Goal: Transaction & Acquisition: Purchase product/service

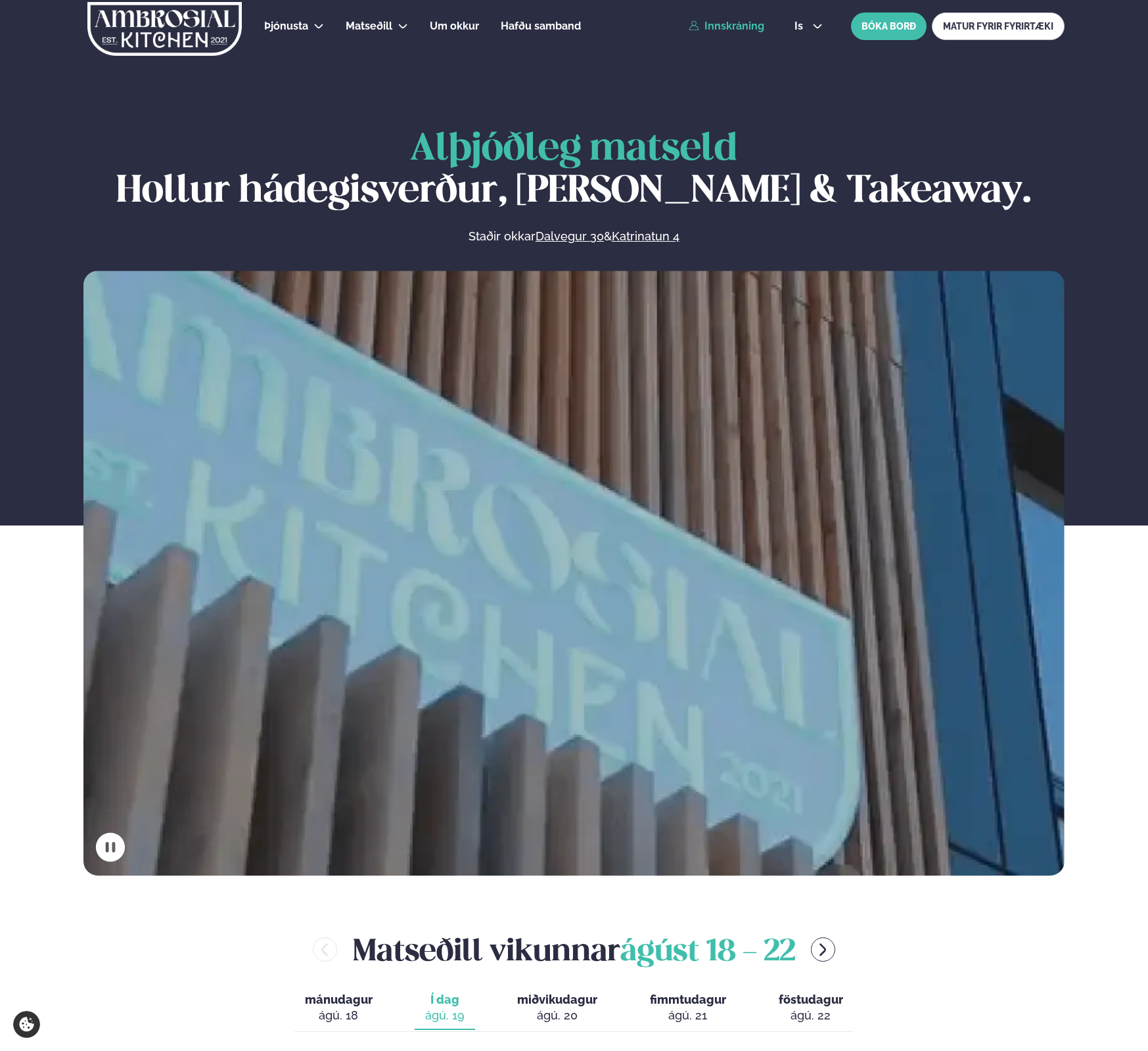
click at [743, 22] on link "Innskráning" at bounding box center [726, 26] width 75 height 12
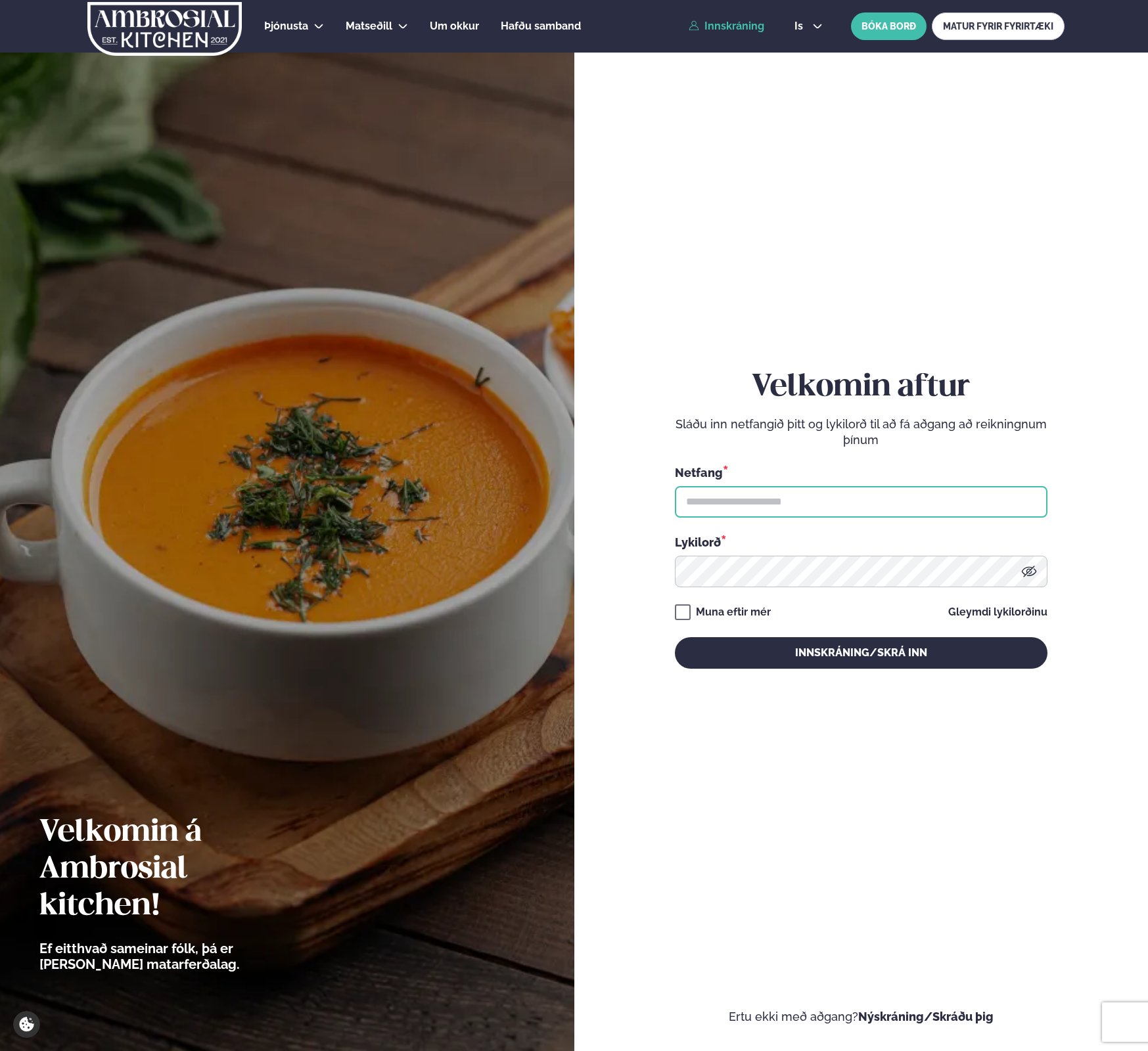
type input "**********"
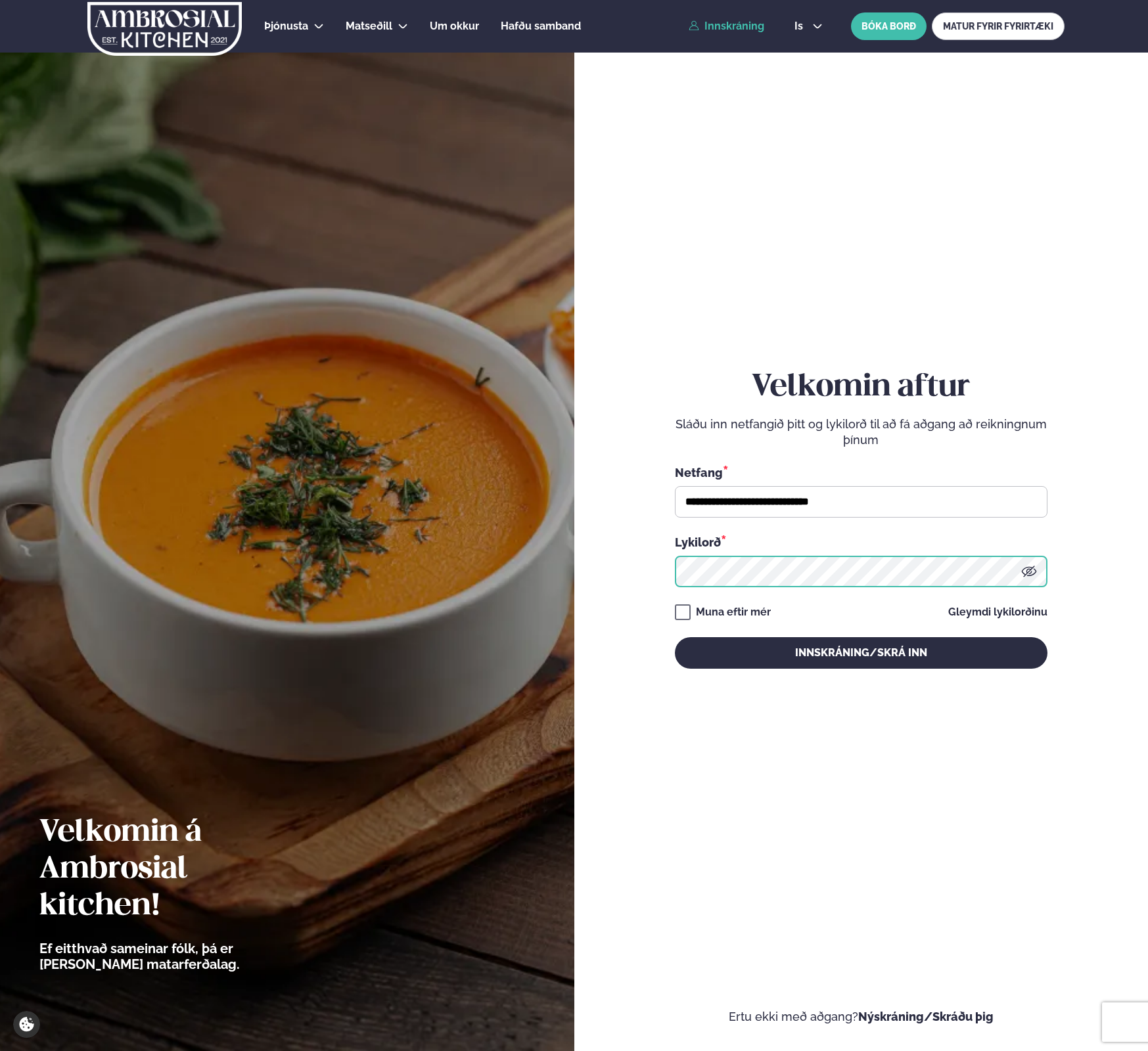
click at [860, 653] on button "Innskráning/Skrá inn" at bounding box center [861, 653] width 372 height 32
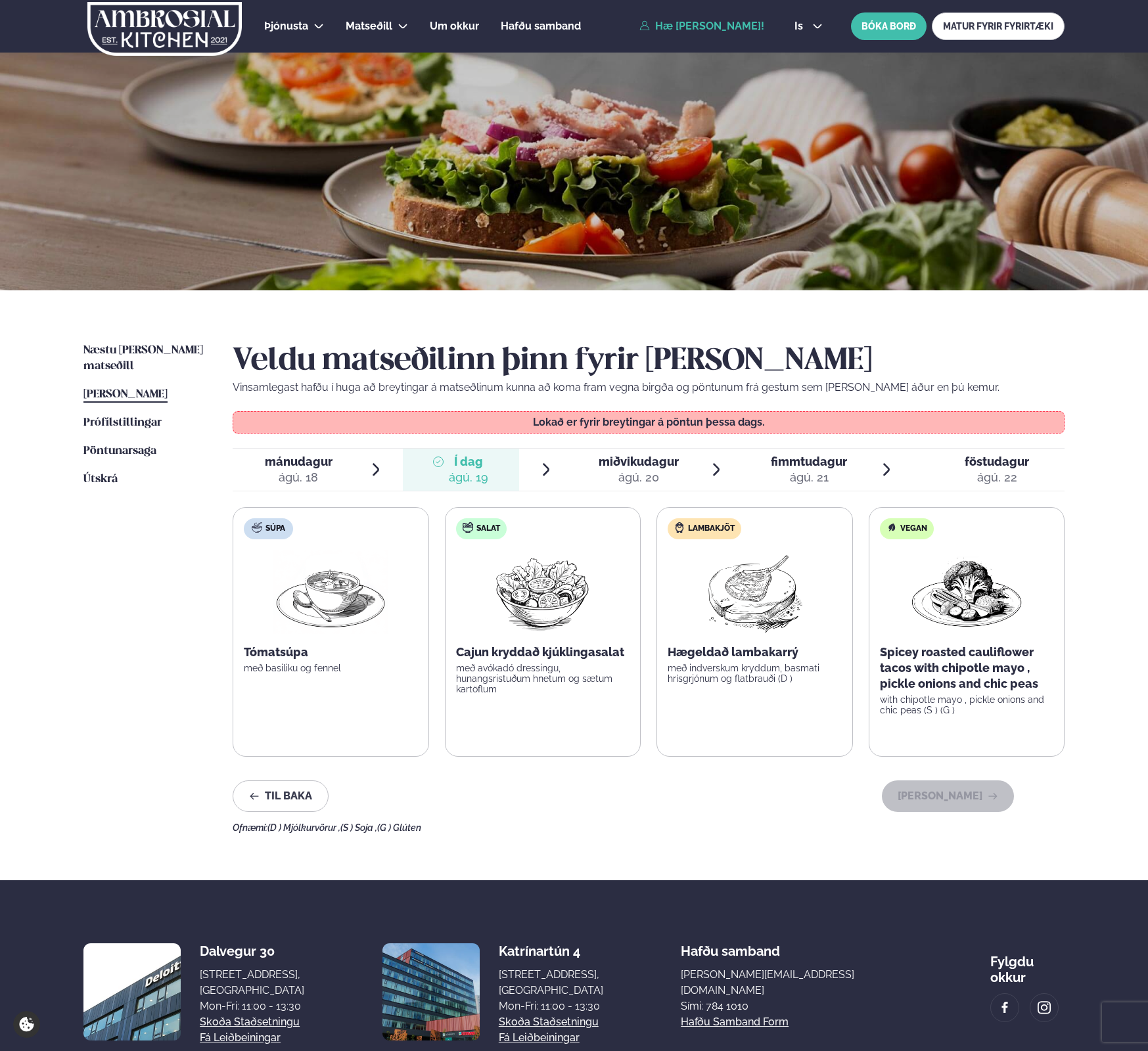
click at [634, 472] on div "ágú. 20" at bounding box center [639, 478] width 81 height 16
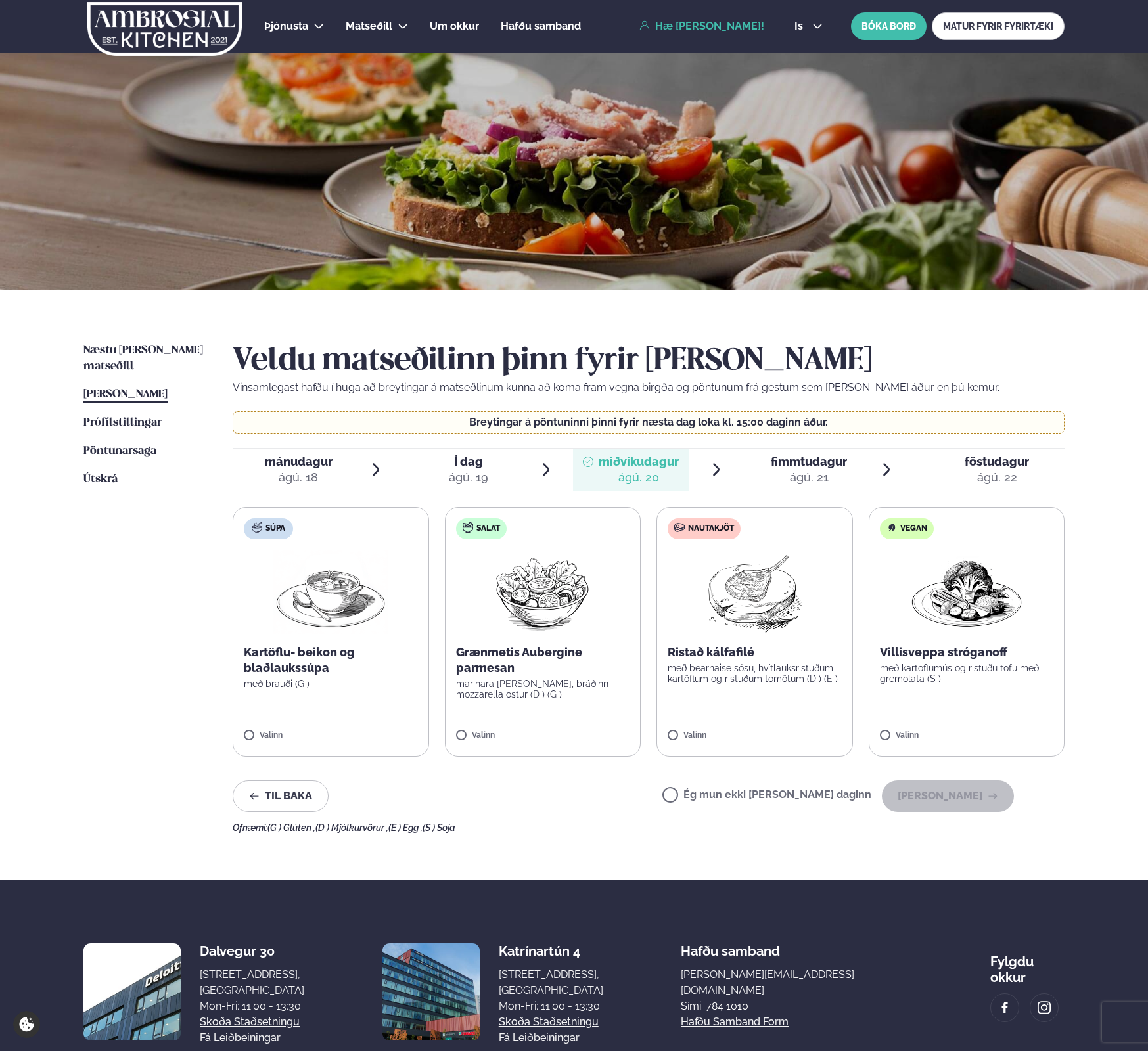
click at [802, 679] on p "með bearnaise sósu, hvítlauksristuðum kartöflum og ristuðum tómötum (D ) (E )" at bounding box center [755, 673] width 174 height 21
click at [950, 802] on button "[PERSON_NAME]" at bounding box center [948, 797] width 132 height 32
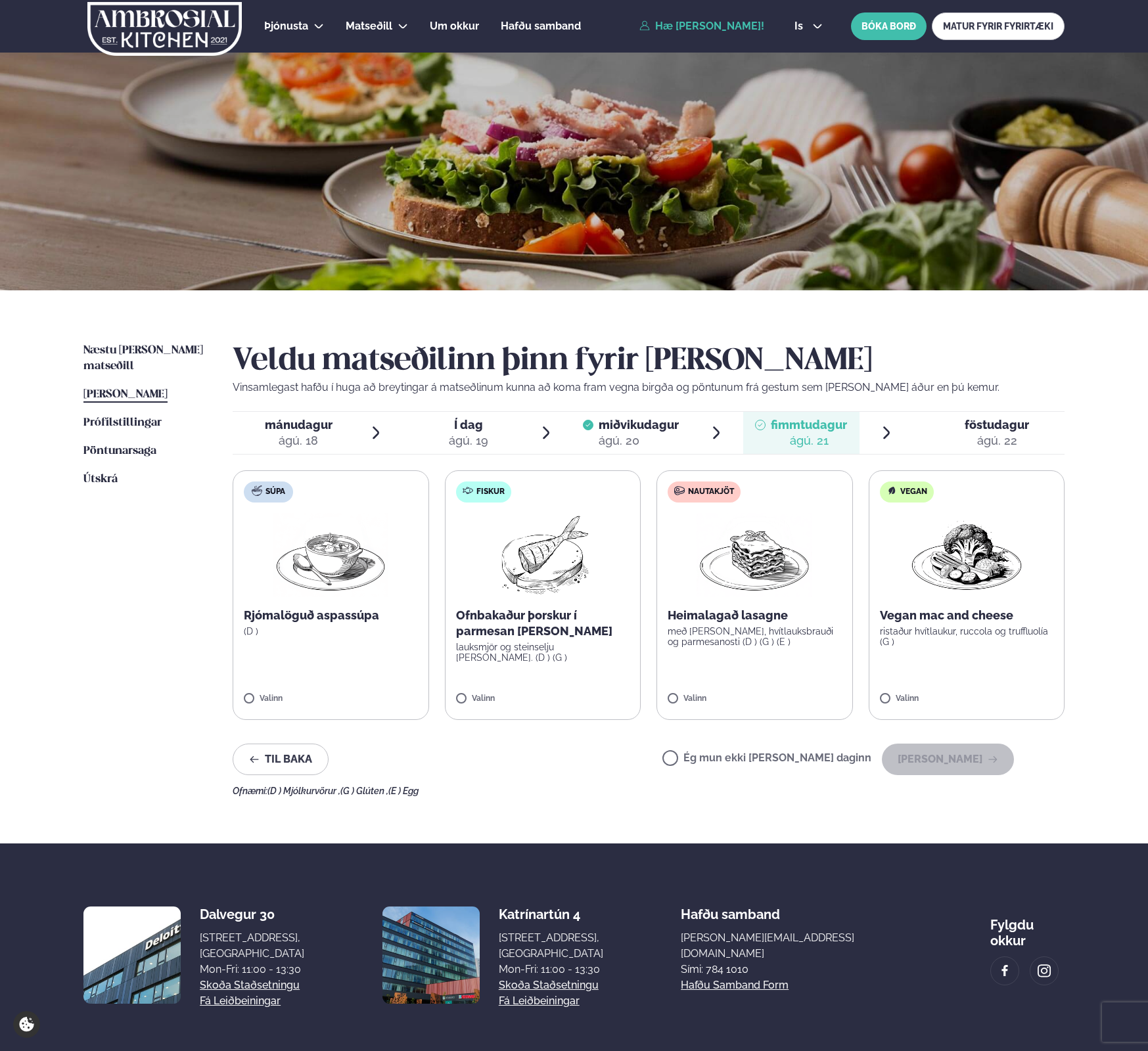
click at [474, 438] on div "ágú. 19" at bounding box center [468, 441] width 40 height 16
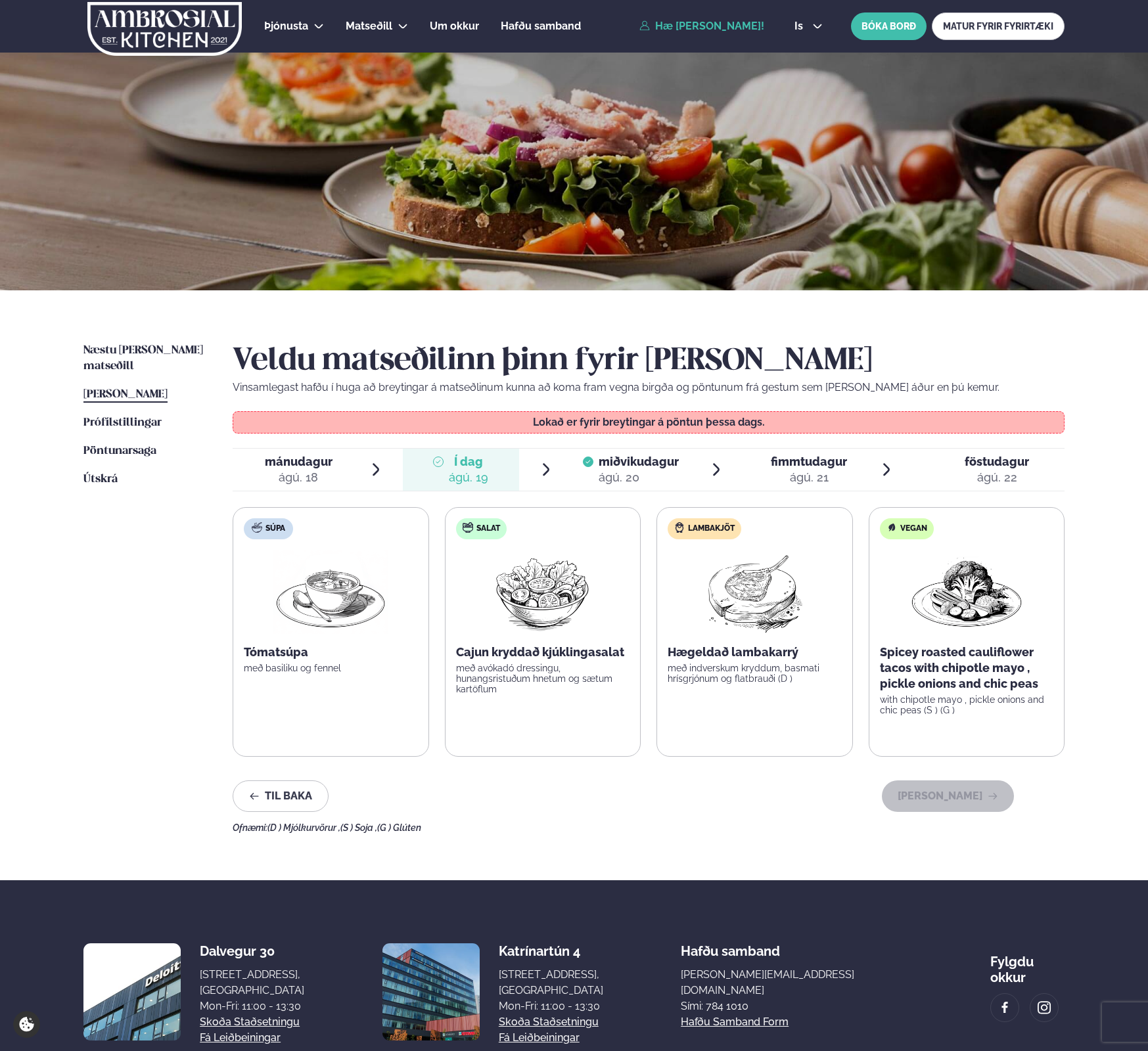
click at [641, 474] on div "ágú. 20" at bounding box center [639, 478] width 81 height 16
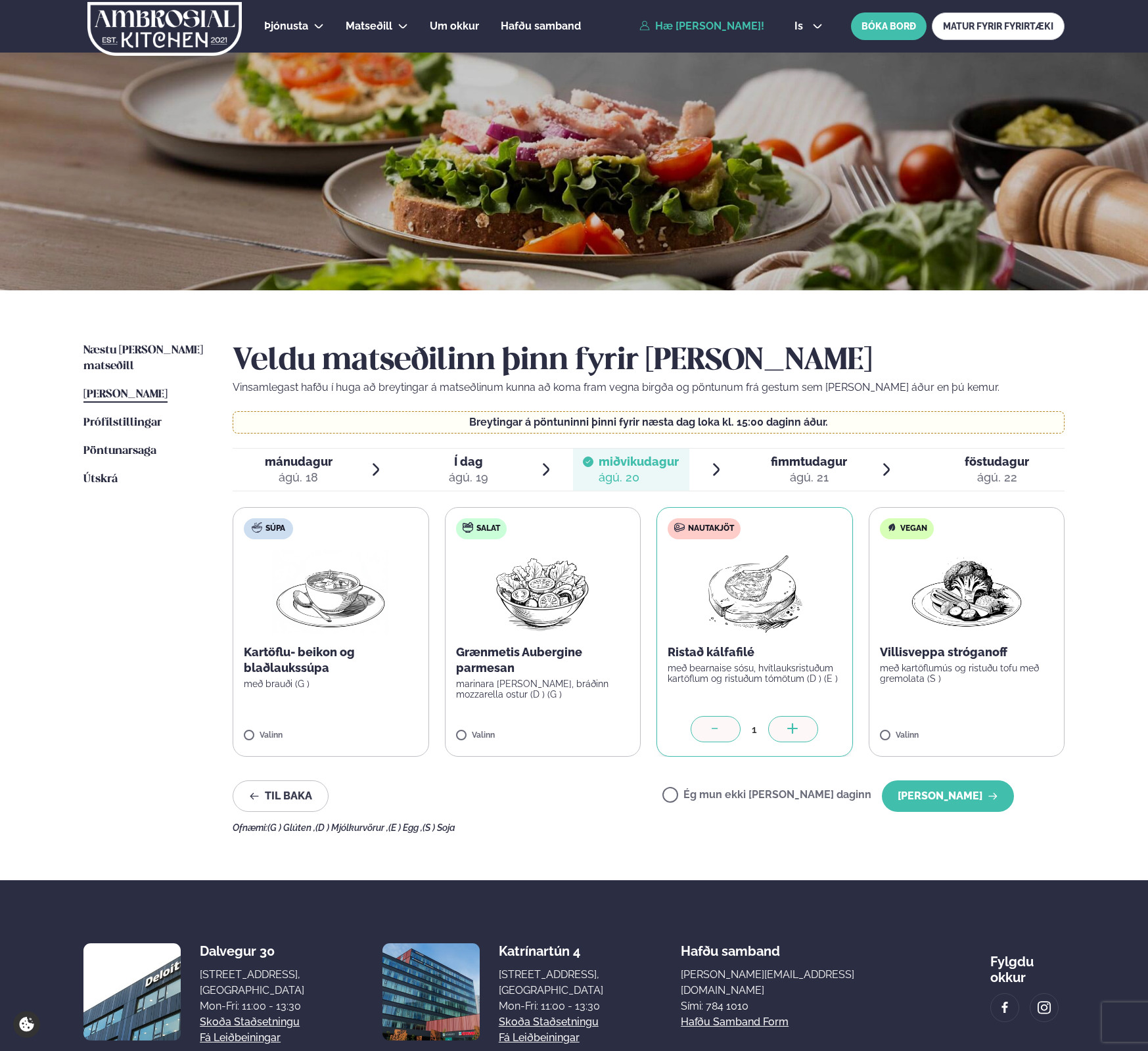
click at [822, 472] on div "ágú. 21" at bounding box center [809, 478] width 76 height 16
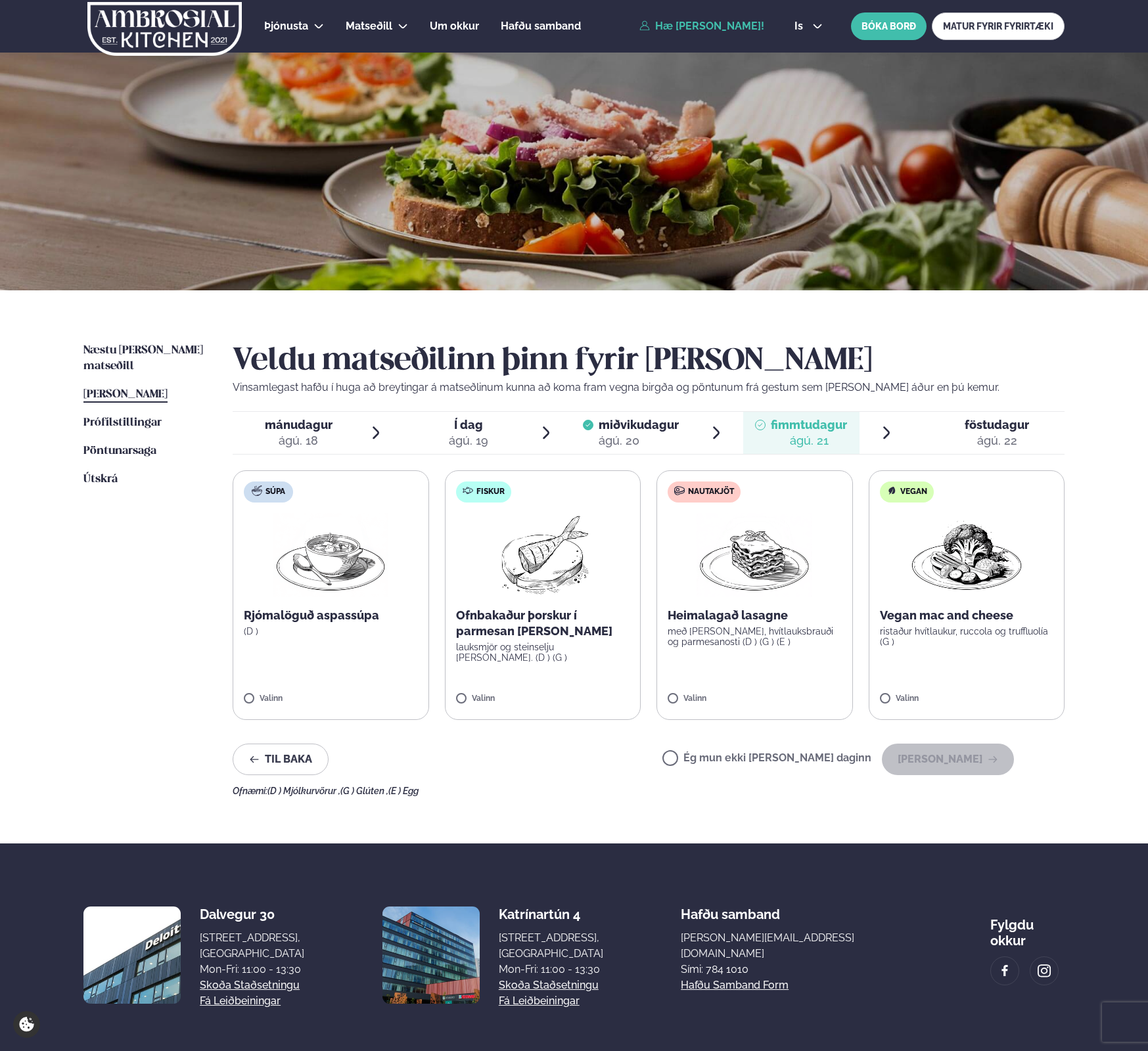
scroll to position [4, 0]
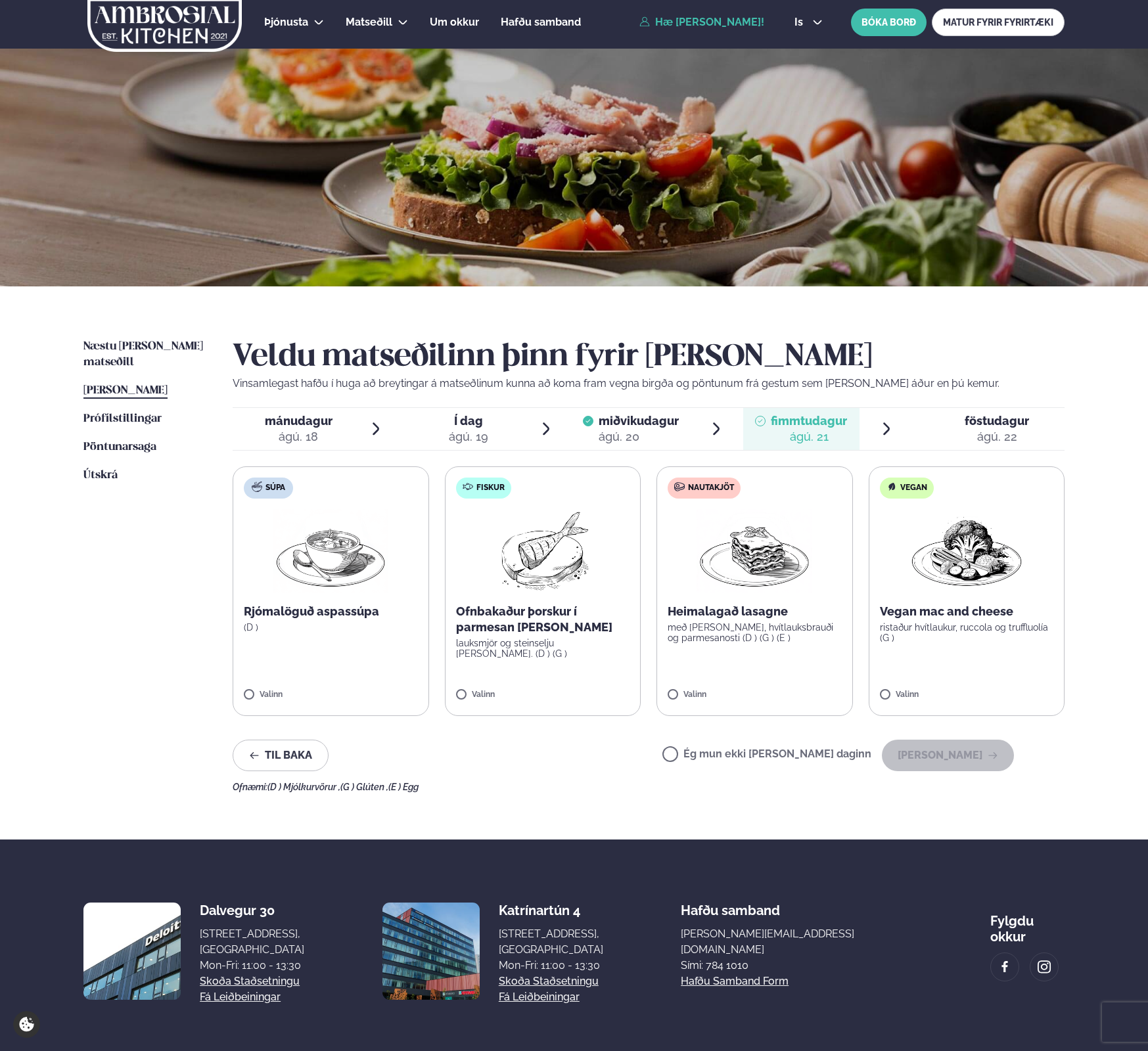
click at [776, 757] on label "Ég mun ekki [PERSON_NAME] daginn" at bounding box center [766, 756] width 209 height 14
click at [1005, 426] on span "föstudagur" at bounding box center [997, 421] width 65 height 14
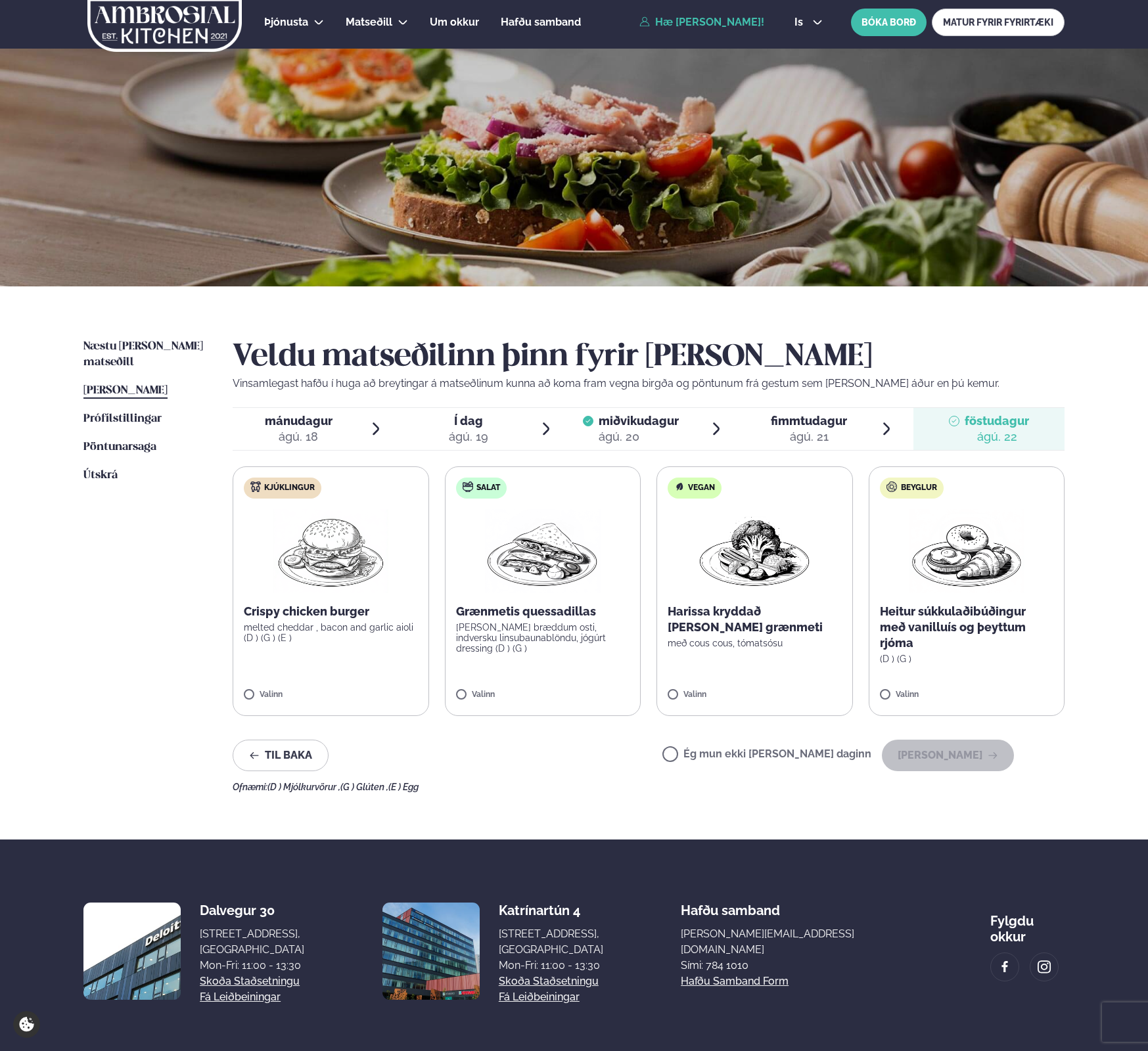
click at [799, 439] on div "ágú. 21" at bounding box center [809, 437] width 76 height 16
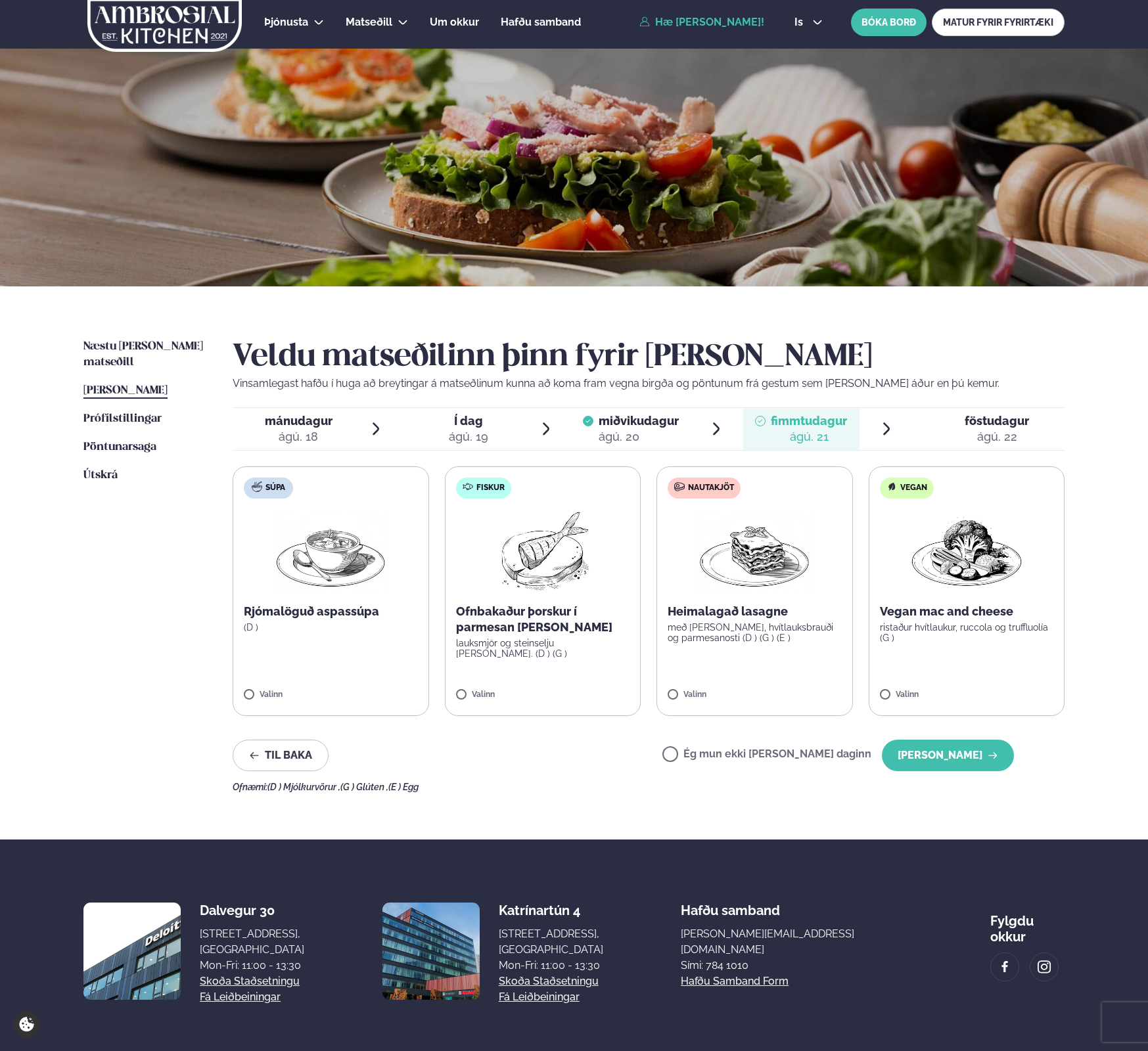
click at [997, 435] on div "ágú. 22" at bounding box center [997, 437] width 65 height 16
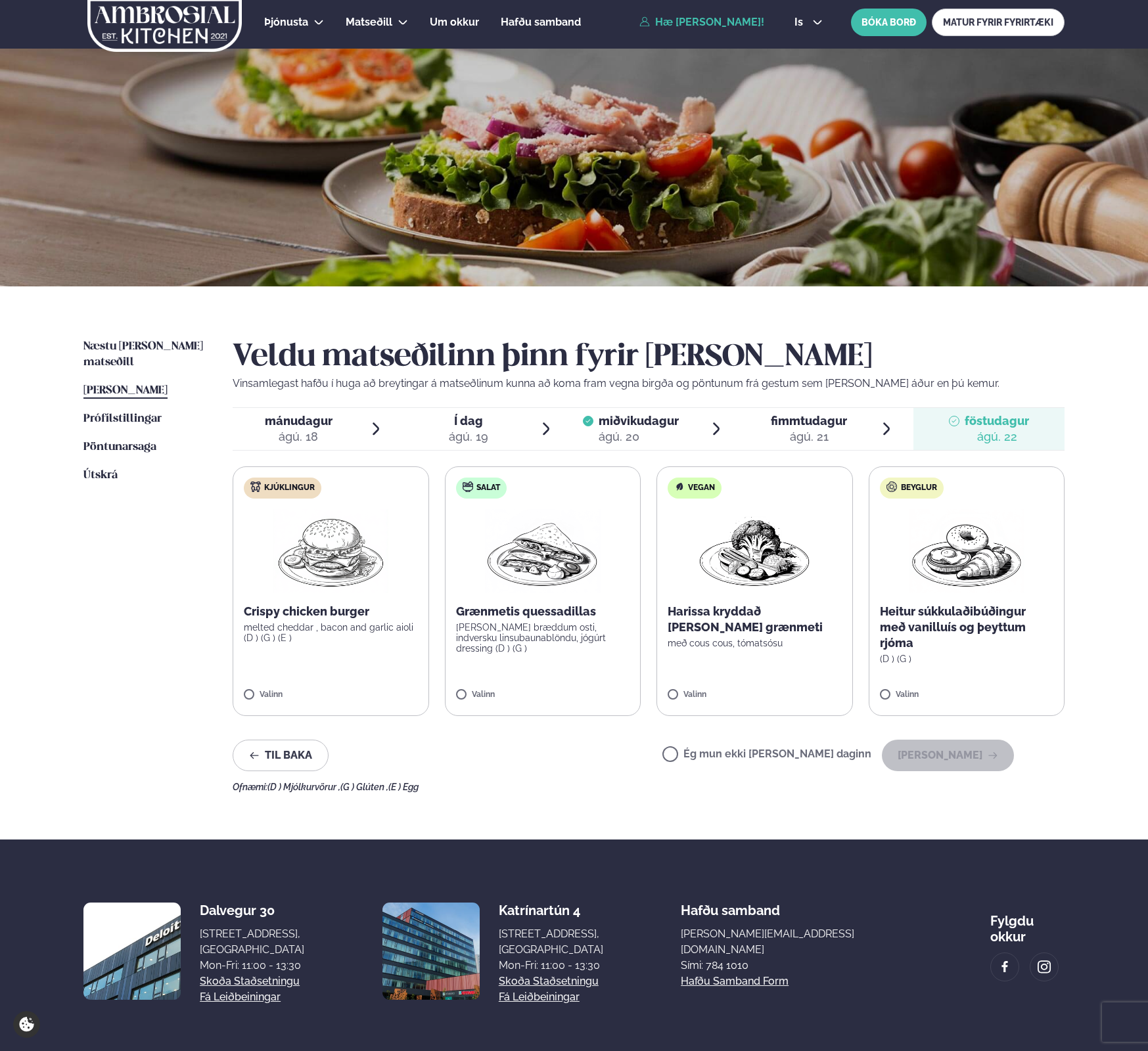
click at [756, 752] on label "Ég mun ekki [PERSON_NAME] daginn" at bounding box center [766, 756] width 209 height 14
click at [763, 423] on icon at bounding box center [760, 421] width 11 height 11
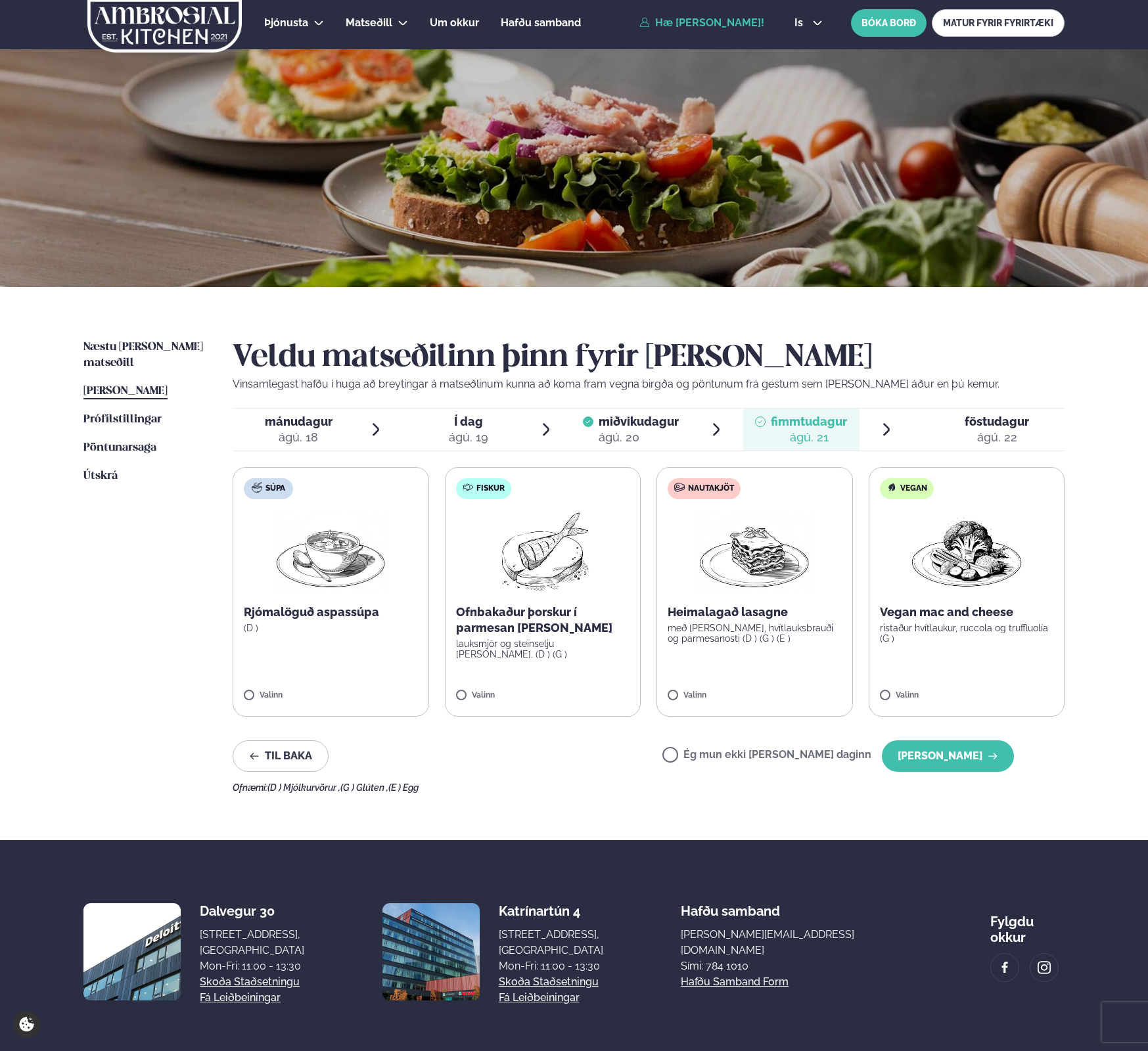
scroll to position [4, 0]
click at [1096, 556] on div "Næstu [PERSON_NAME] matseðill Næsta vika [PERSON_NAME] matseðill [PERSON_NAME] …" at bounding box center [574, 564] width 1060 height 554
click at [952, 751] on button "[PERSON_NAME]" at bounding box center [948, 756] width 132 height 32
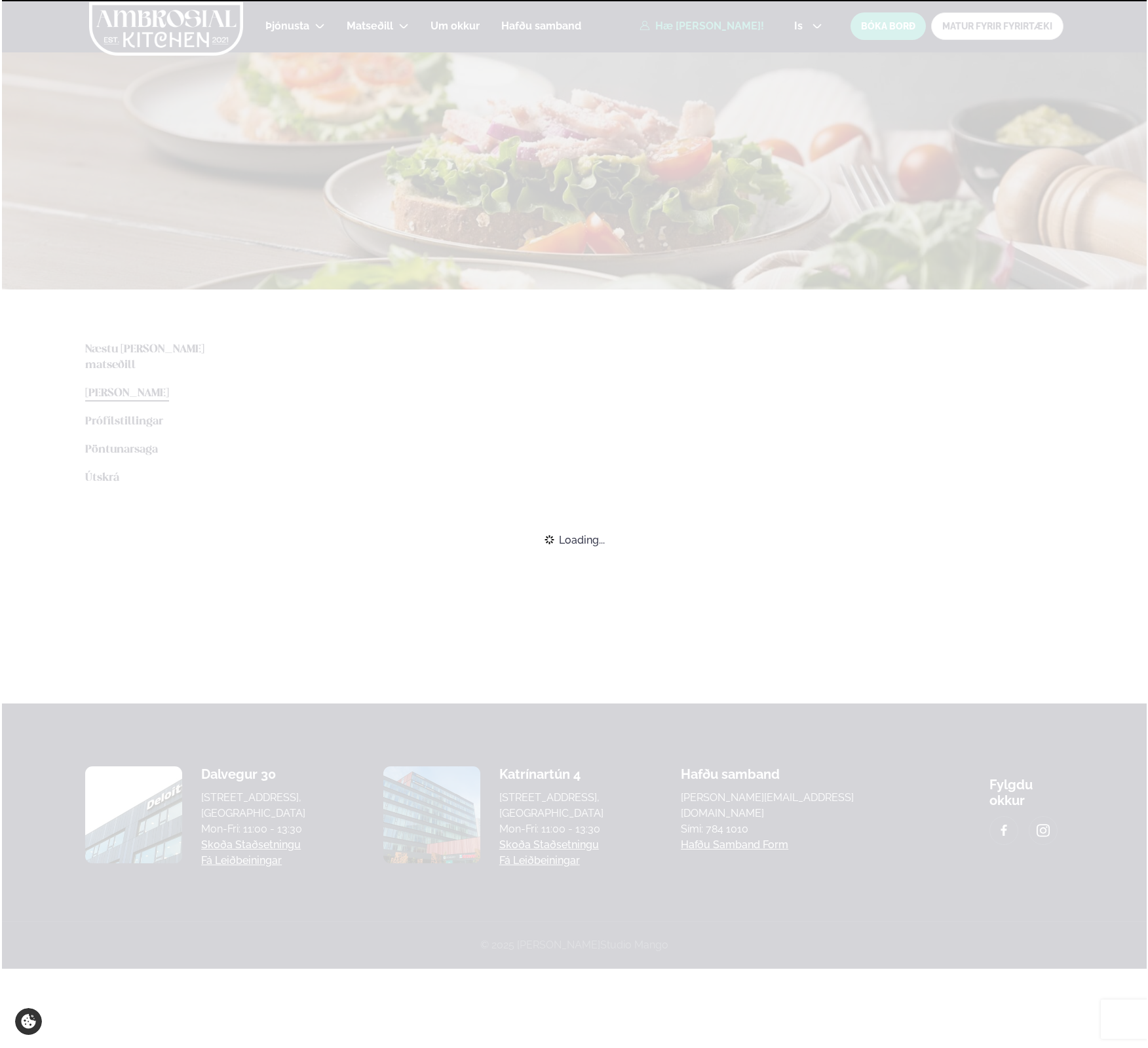
scroll to position [0, 0]
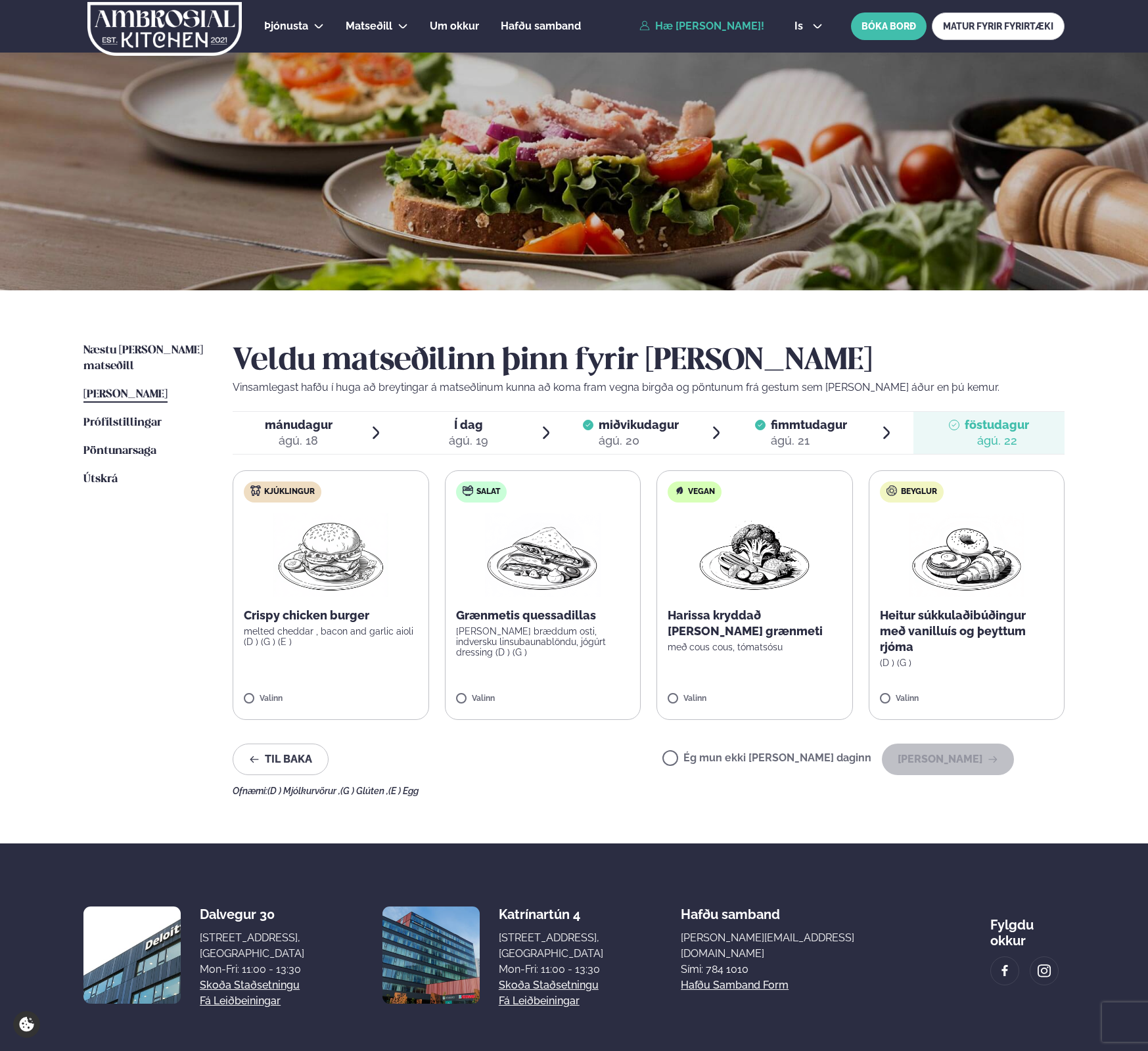
click at [779, 759] on label "Ég mun ekki [PERSON_NAME] daginn" at bounding box center [766, 759] width 209 height 14
click at [933, 761] on button "[PERSON_NAME]" at bounding box center [948, 760] width 132 height 32
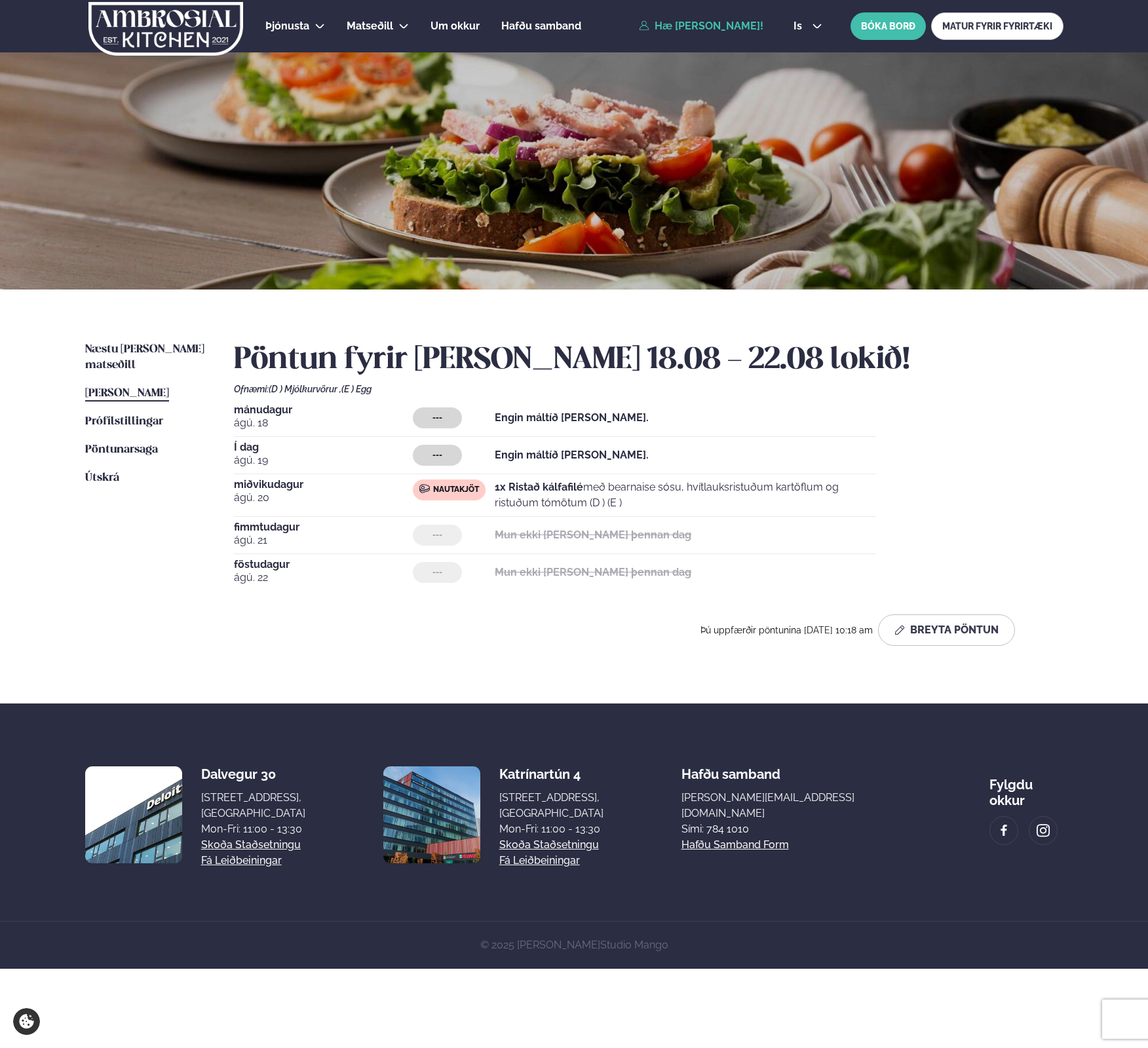
click at [25, 361] on div "Þjónusta Hádegismatur fyrir fyrirtæki Fyrirtækja veitingar Einkapartý Matseðill…" at bounding box center [574, 485] width 1148 height 969
